Goal: Navigation & Orientation: Find specific page/section

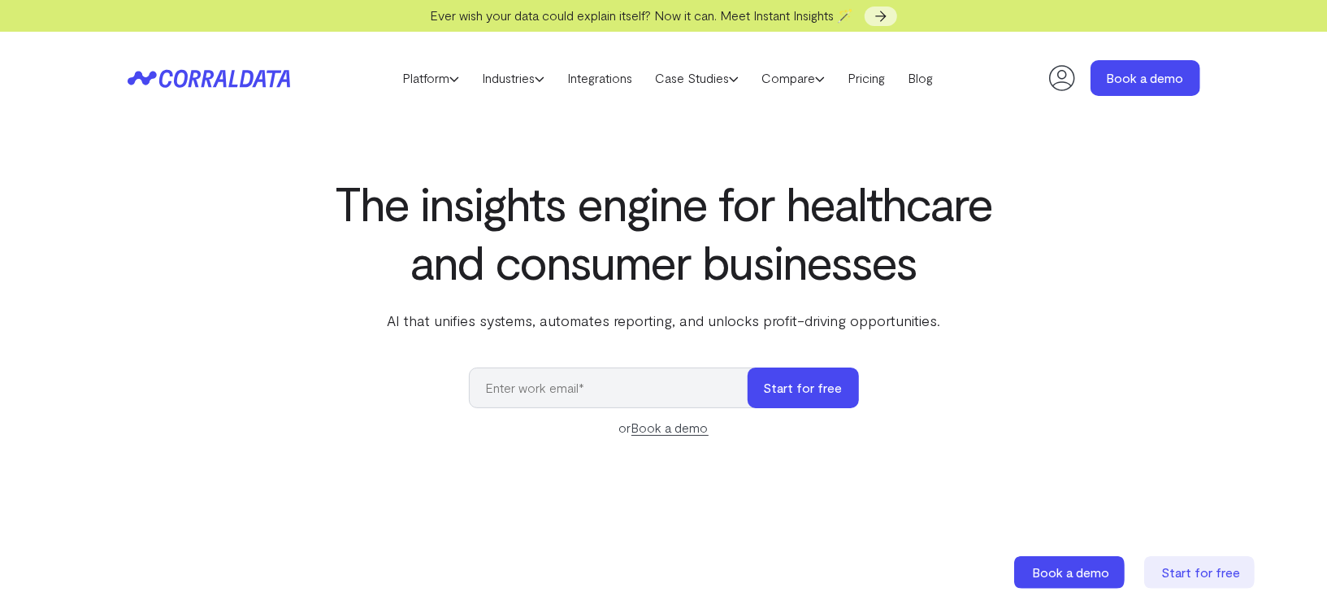
select select "2"
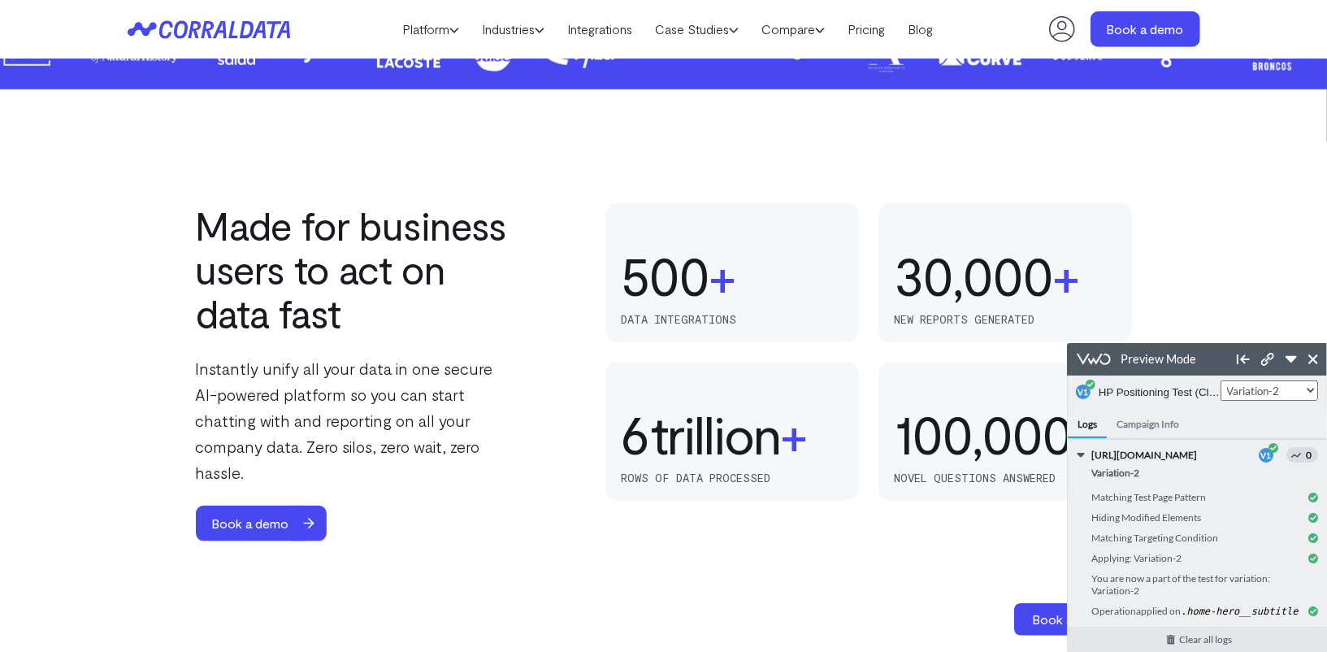
scroll to position [977, 0]
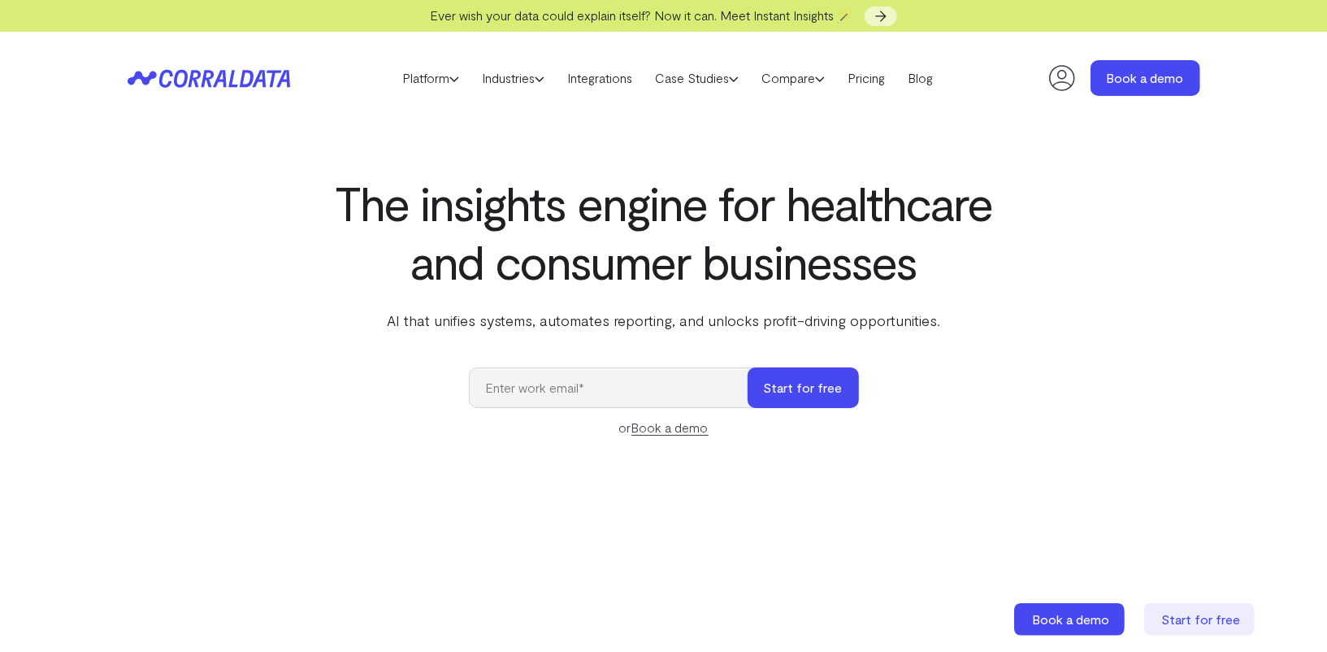
select select "2"
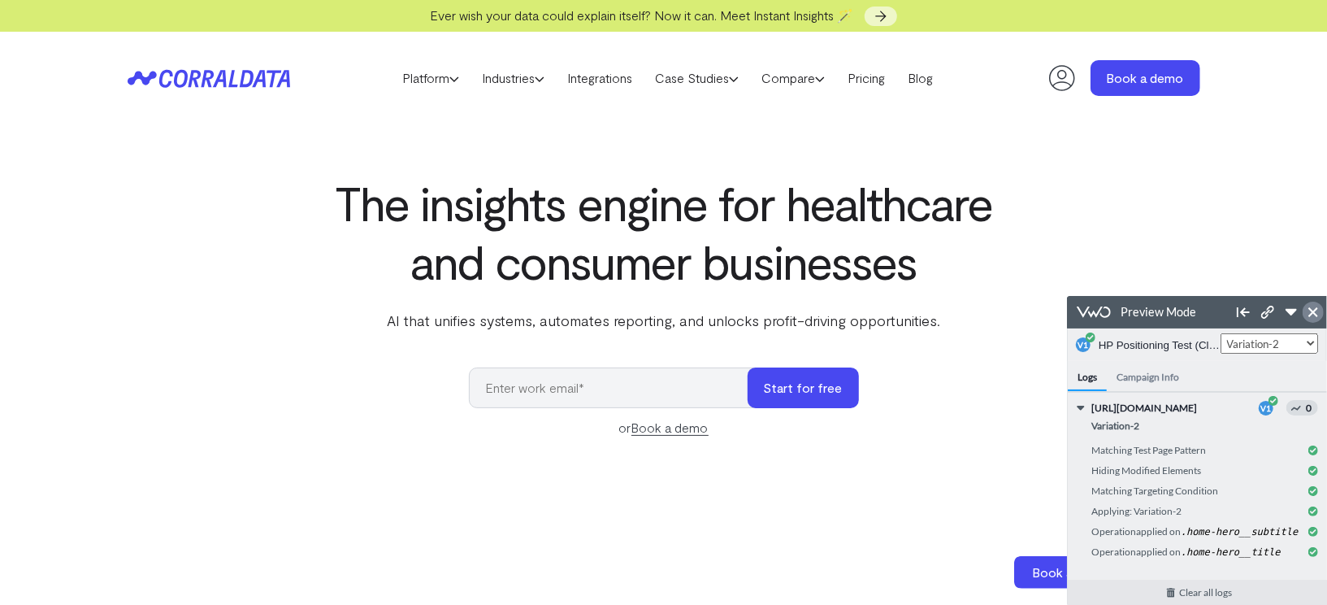
click at [1309, 313] on icon at bounding box center [1313, 311] width 10 height 10
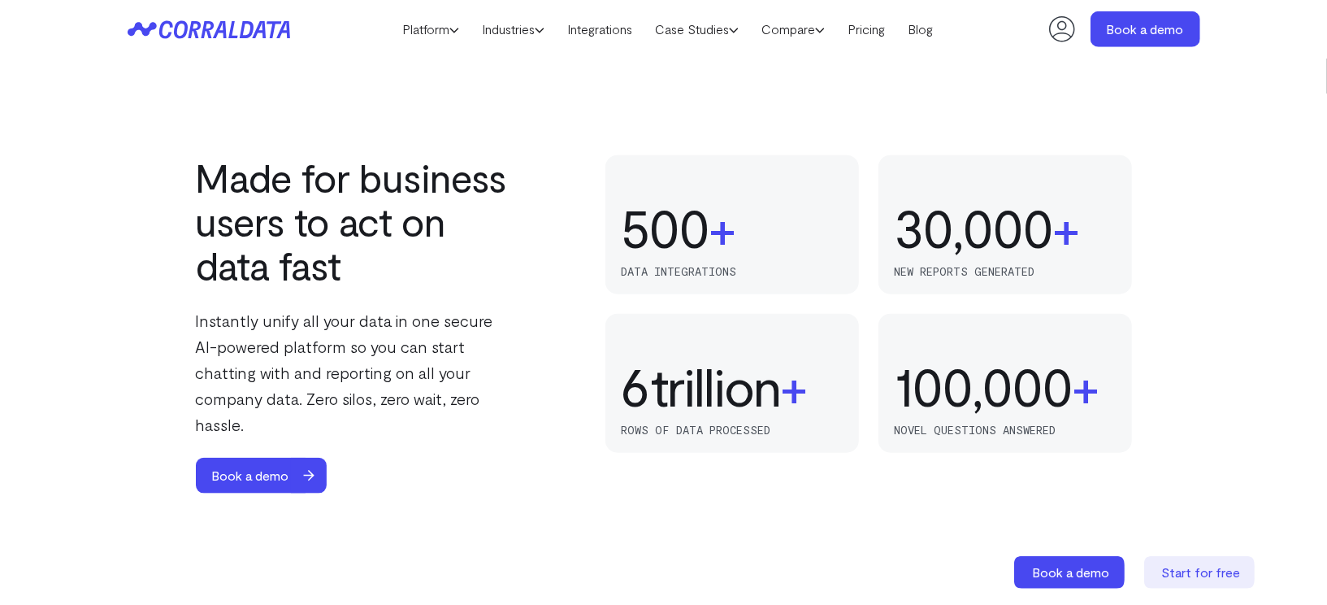
scroll to position [1030, 0]
